Goal: Transaction & Acquisition: Purchase product/service

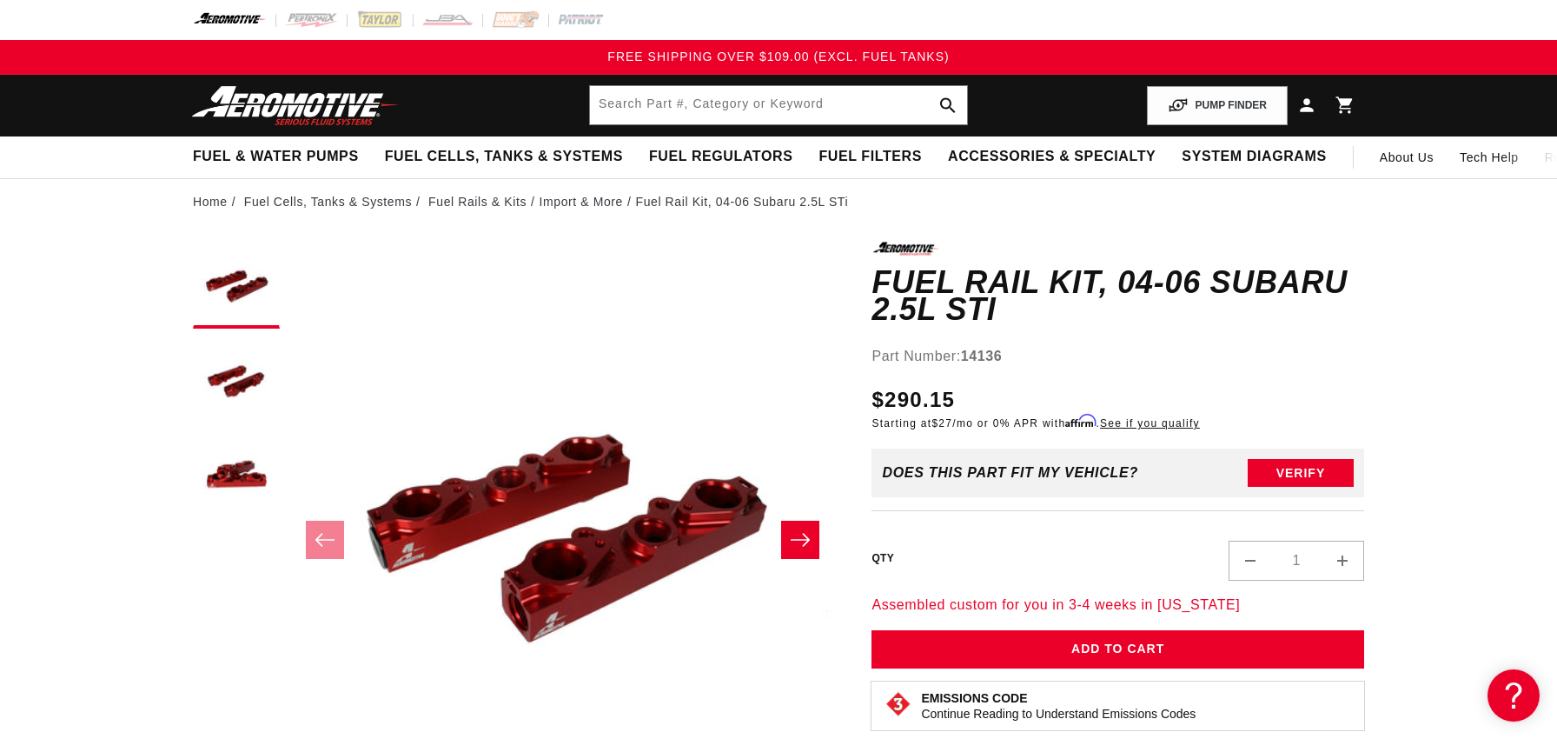
click at [672, 200] on li "Fuel Rail Kit, 04-06 Subaru 2.5L STi" at bounding box center [742, 201] width 213 height 19
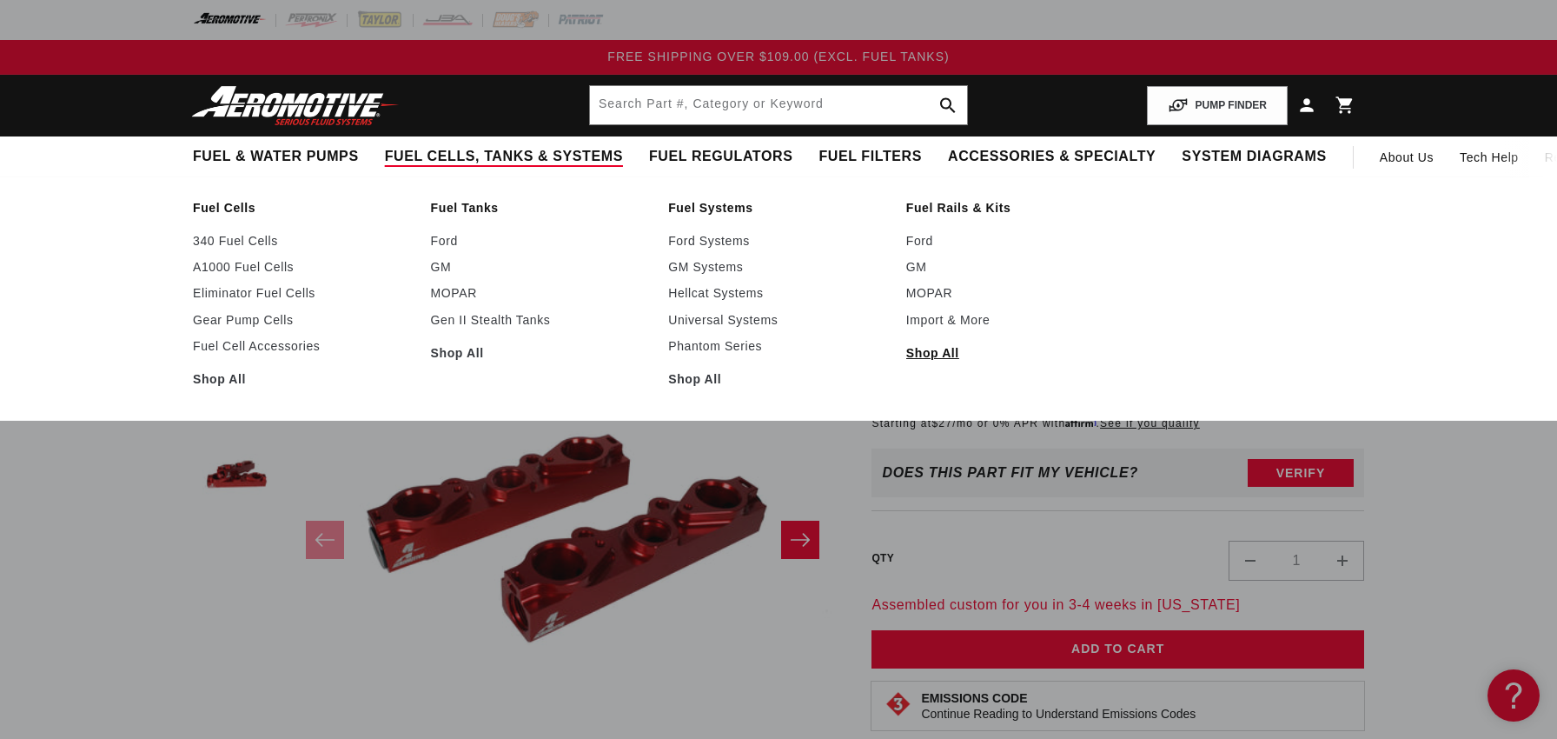
click at [929, 355] on link "Shop All" at bounding box center [1016, 353] width 221 height 16
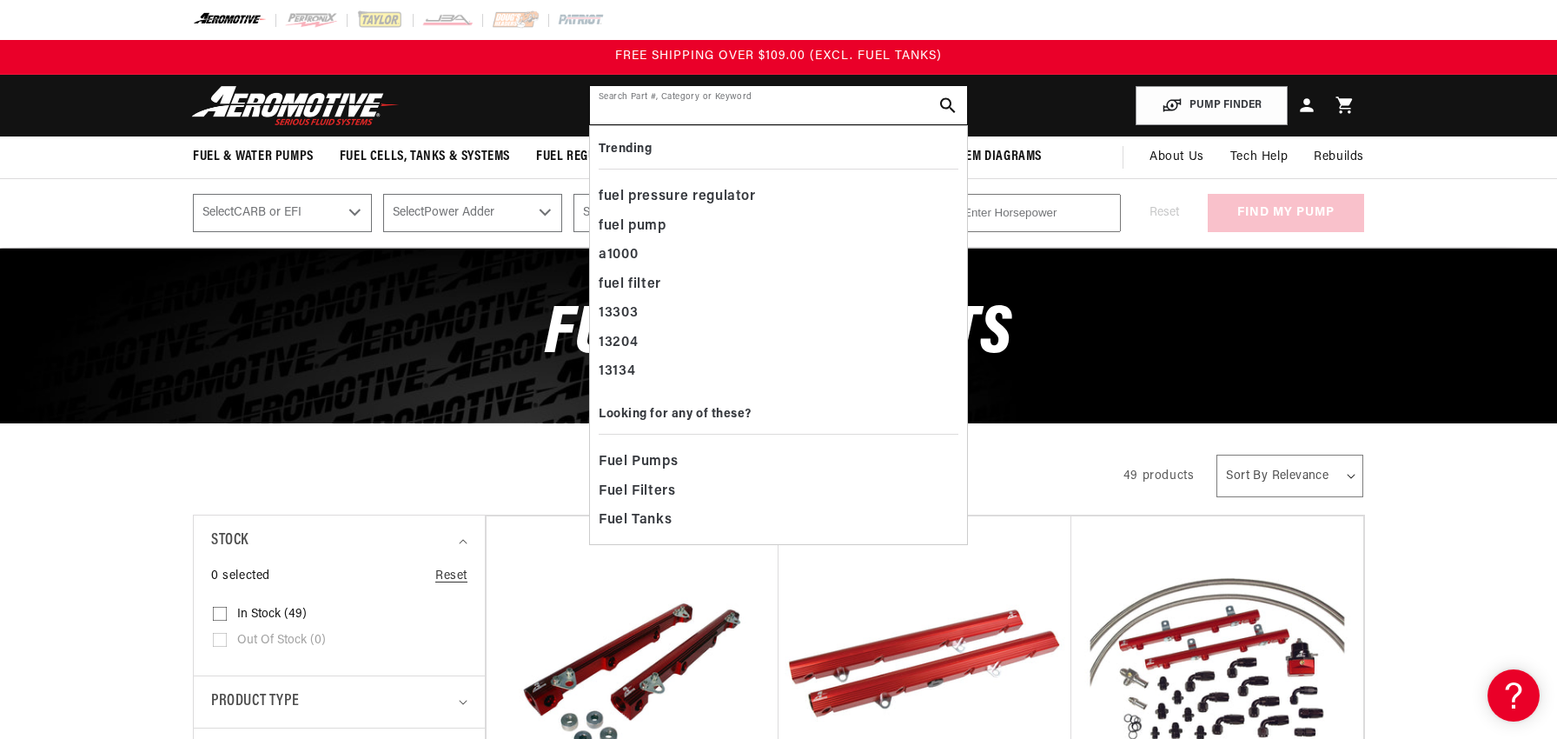
click at [620, 98] on input "text" at bounding box center [778, 105] width 377 height 38
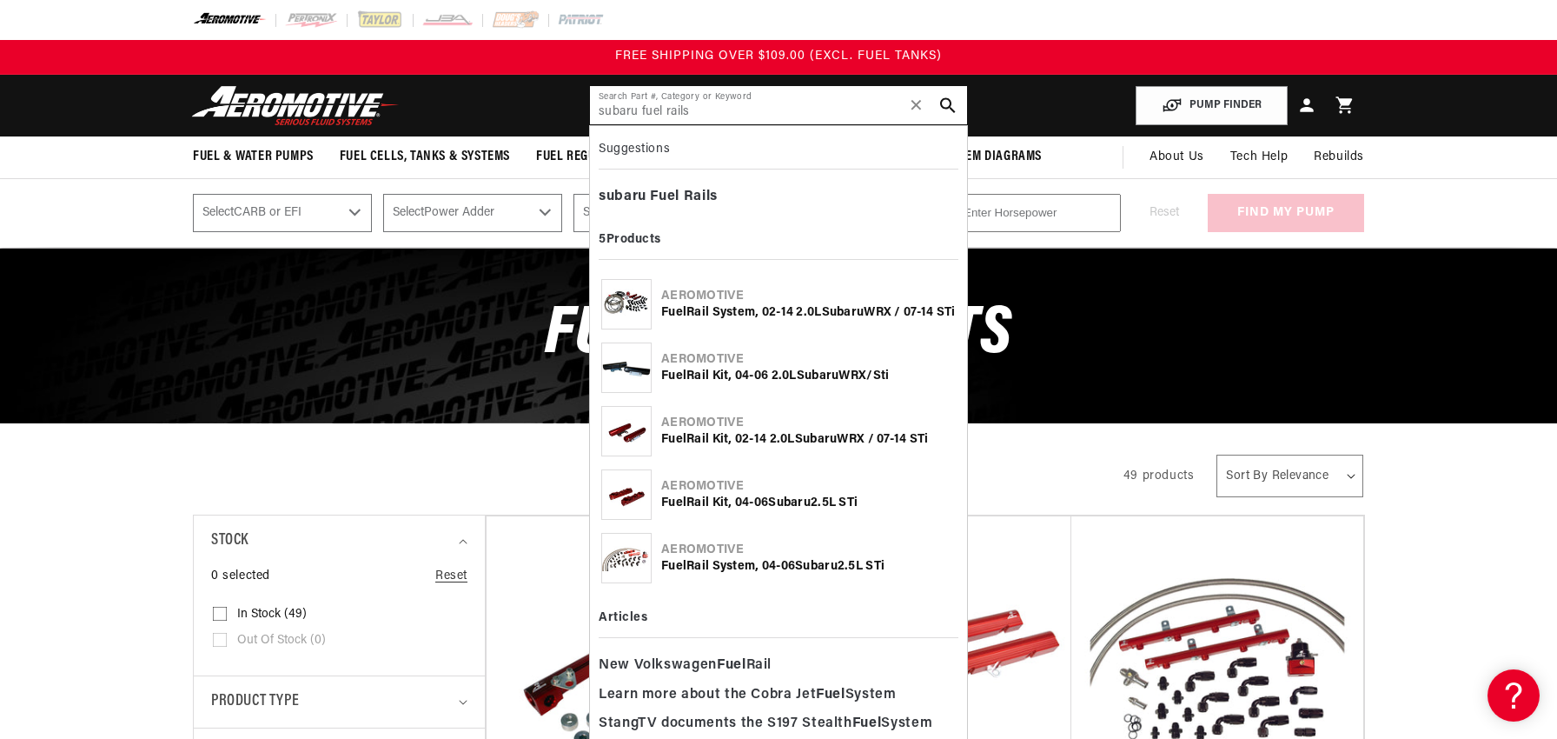
type input "subaru fuel rails"
click at [767, 437] on div "Fuel Rail Kit, 02-14 2.0L Subaru WRX / 07-14 STi" at bounding box center [808, 439] width 295 height 17
